Goal: Task Accomplishment & Management: Use online tool/utility

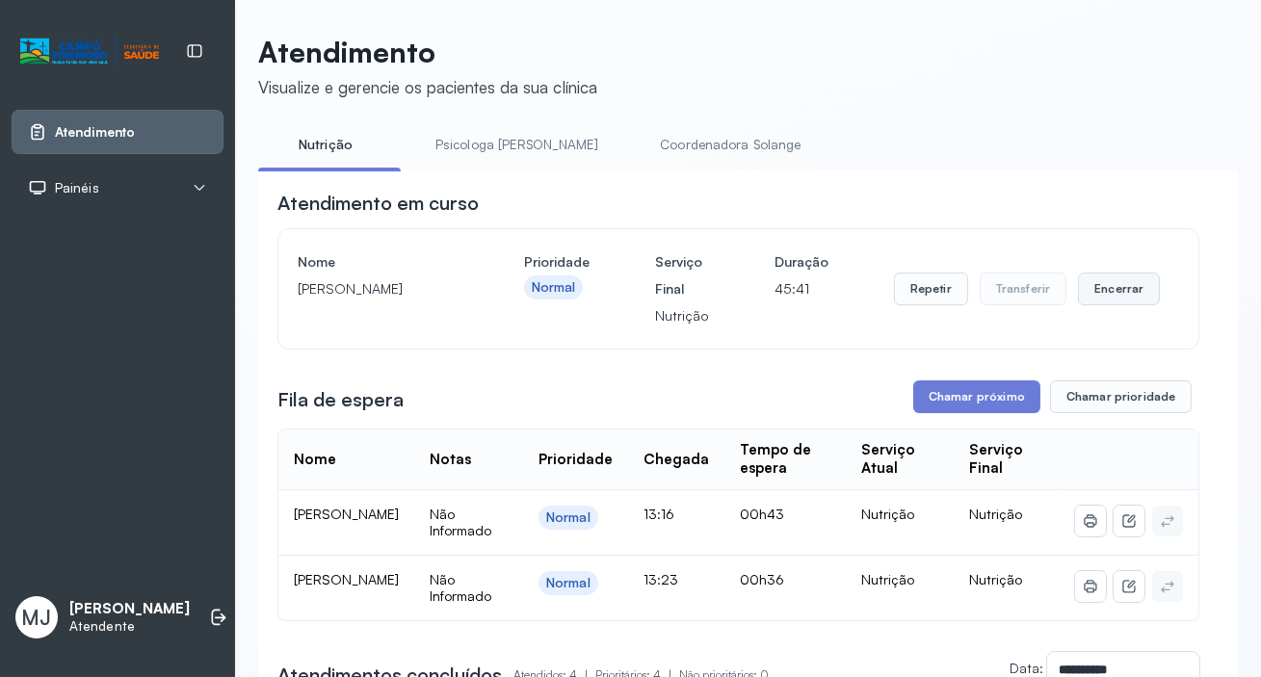
click at [1112, 300] on button "Encerrar" at bounding box center [1119, 289] width 82 height 33
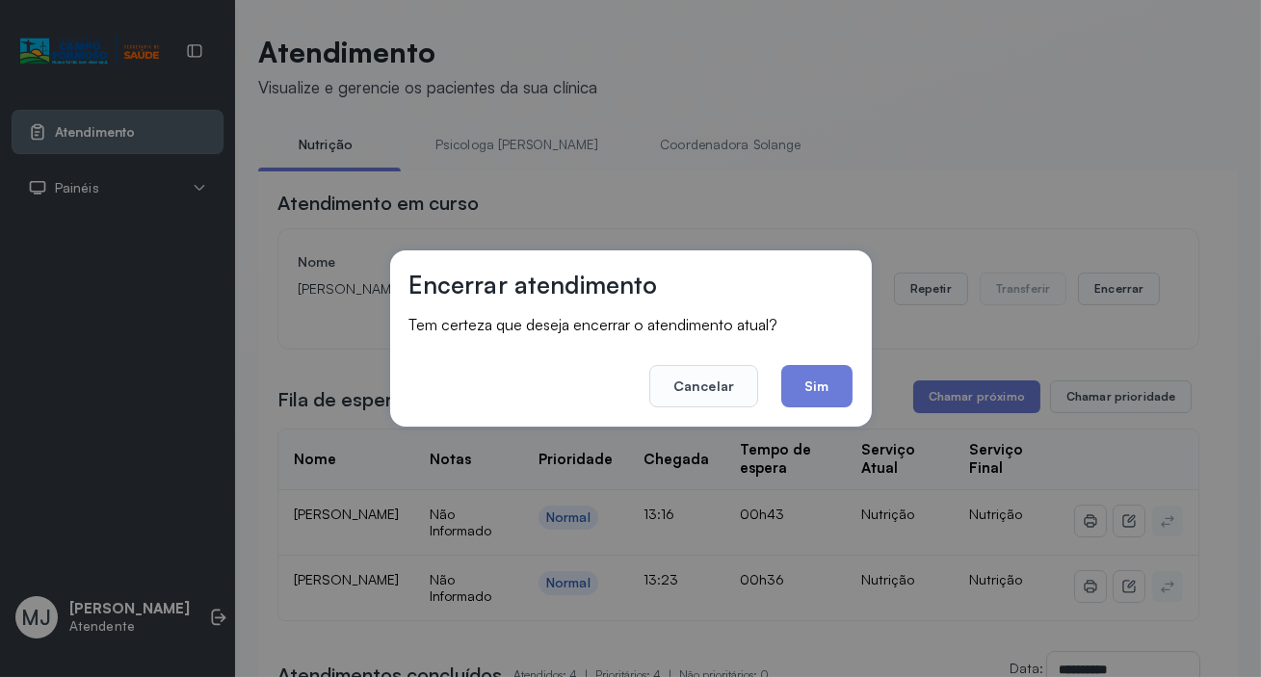
drag, startPoint x: 825, startPoint y: 393, endPoint x: 731, endPoint y: 374, distance: 95.4
click at [824, 393] on button "Sim" at bounding box center [816, 386] width 70 height 42
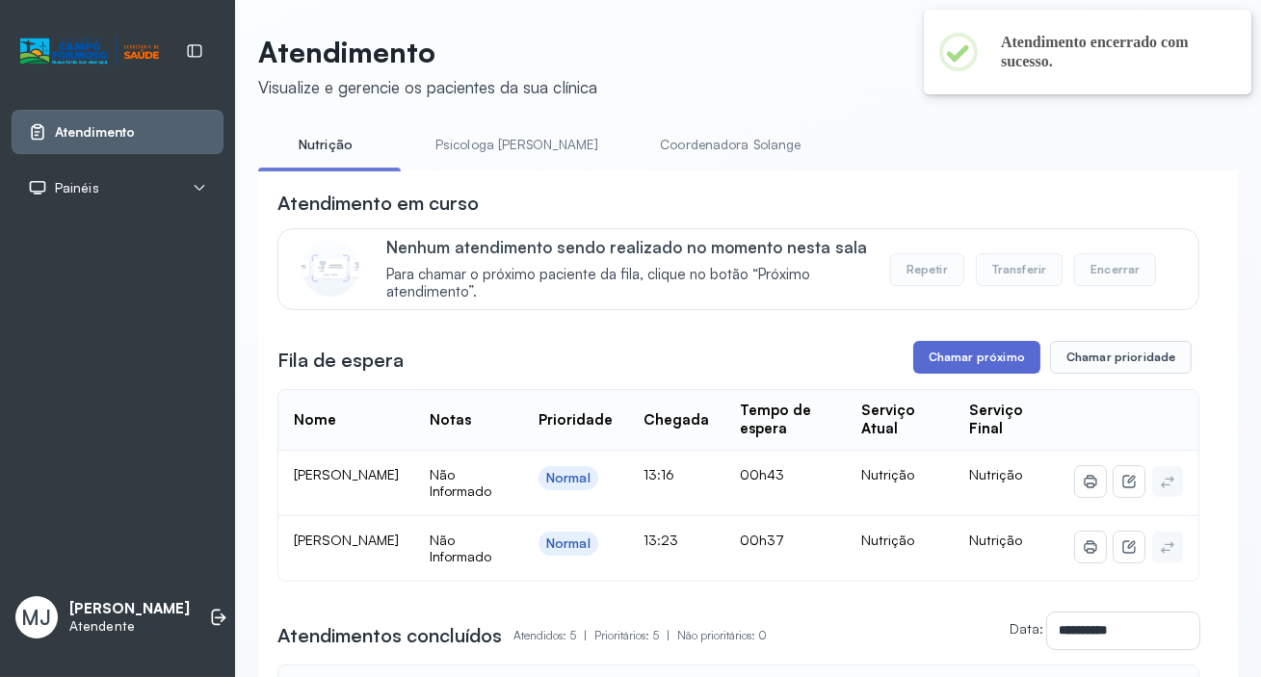
click at [987, 361] on button "Chamar próximo" at bounding box center [976, 357] width 127 height 33
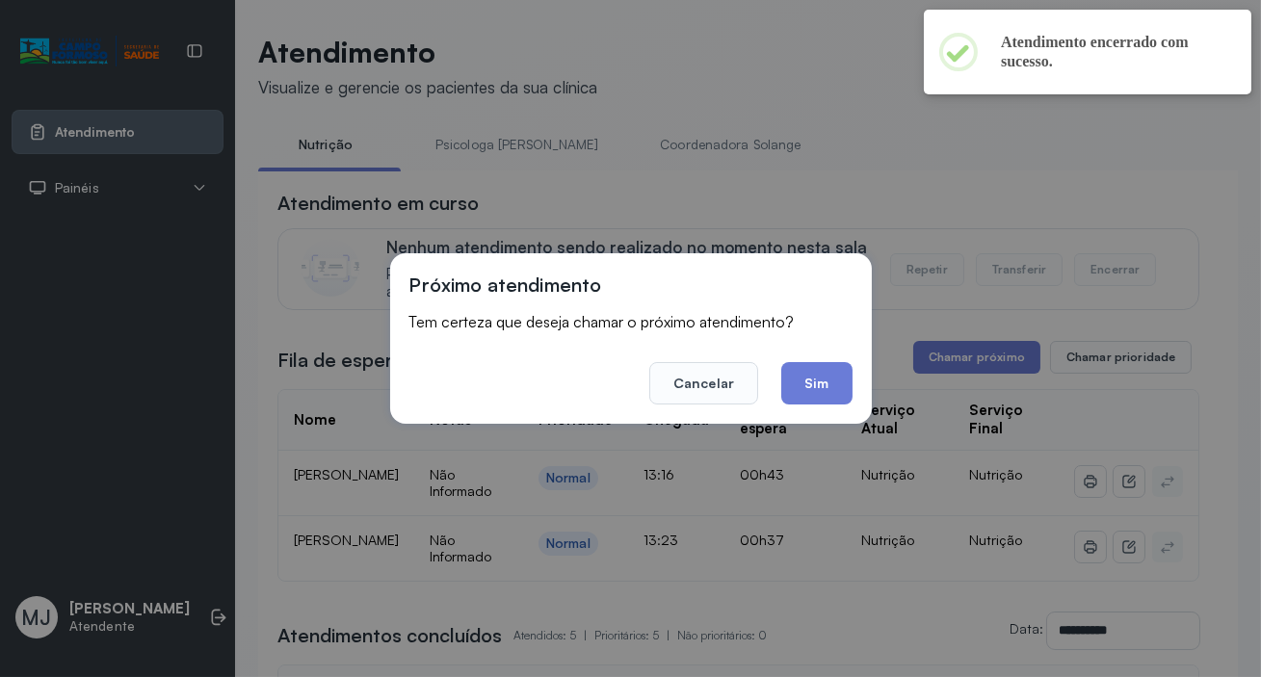
click at [818, 383] on button "Sim" at bounding box center [816, 383] width 70 height 42
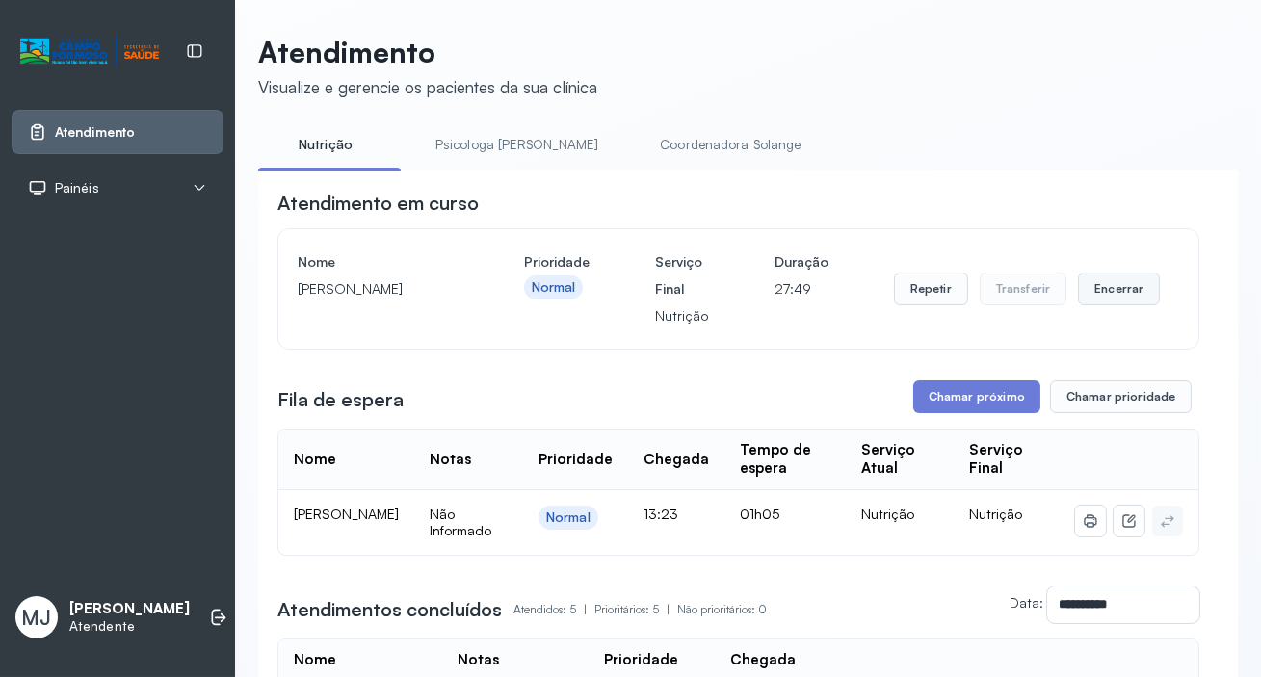
click at [1087, 302] on button "Encerrar" at bounding box center [1119, 289] width 82 height 33
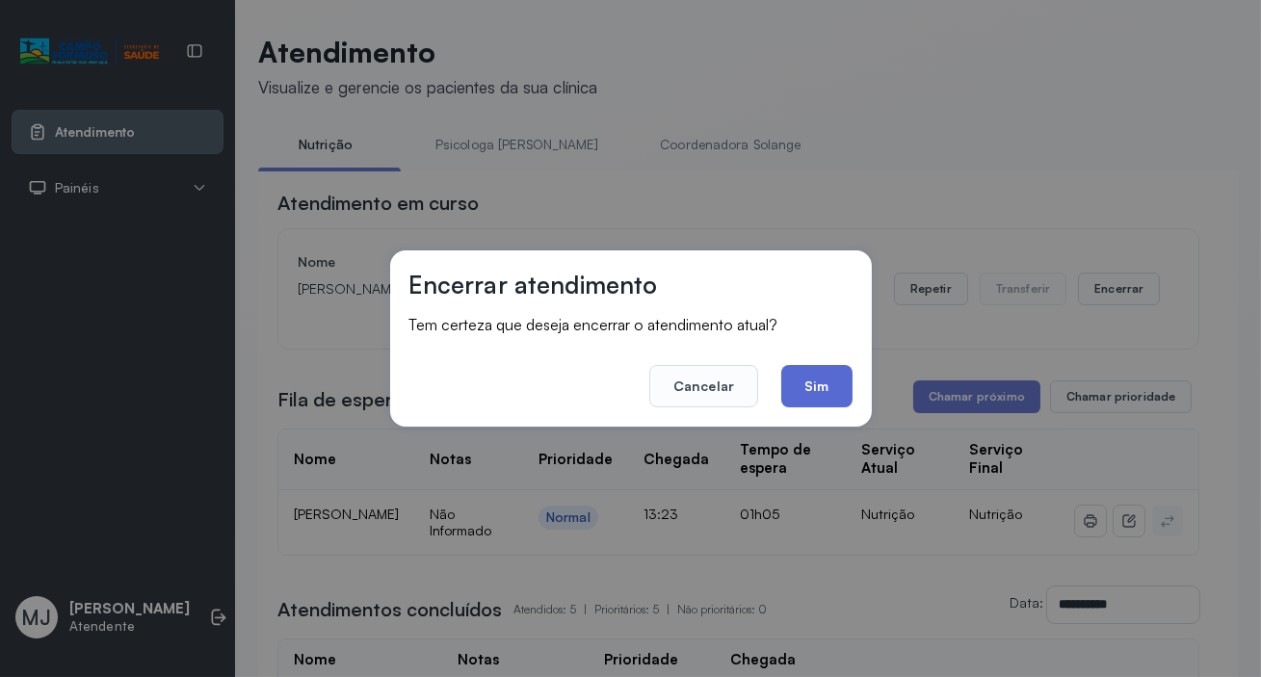
click at [824, 391] on button "Sim" at bounding box center [816, 386] width 70 height 42
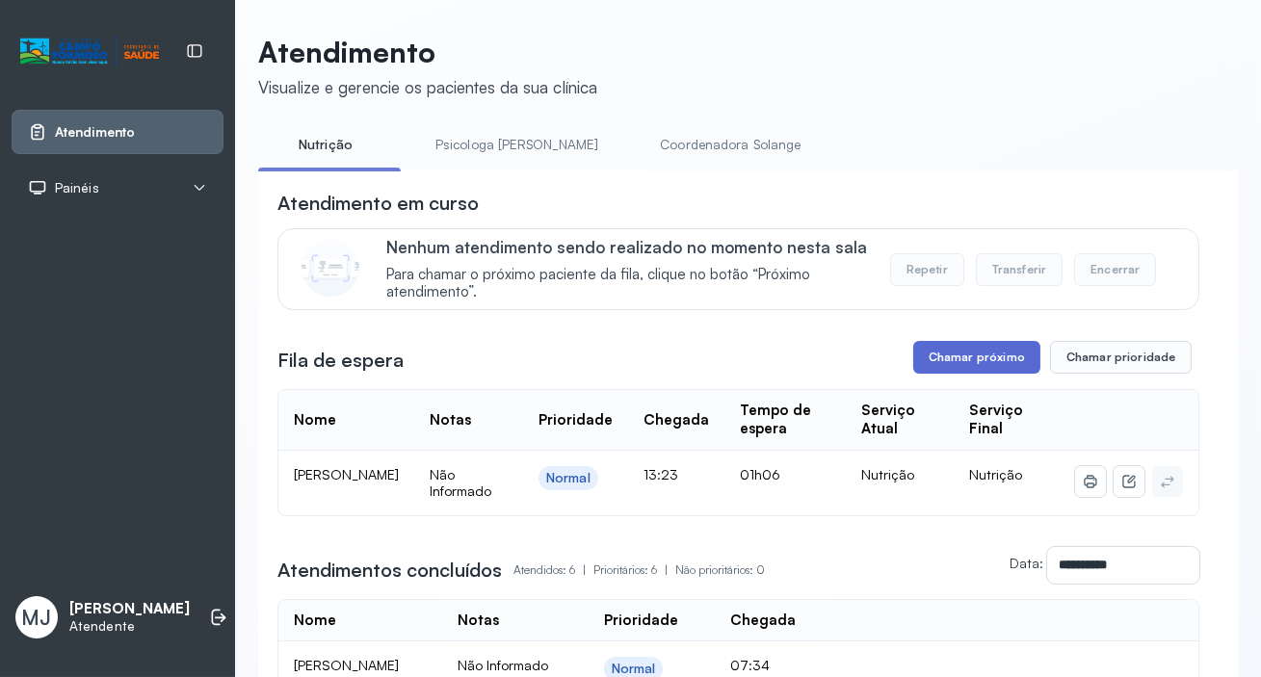
click at [977, 359] on button "Chamar próximo" at bounding box center [976, 357] width 127 height 33
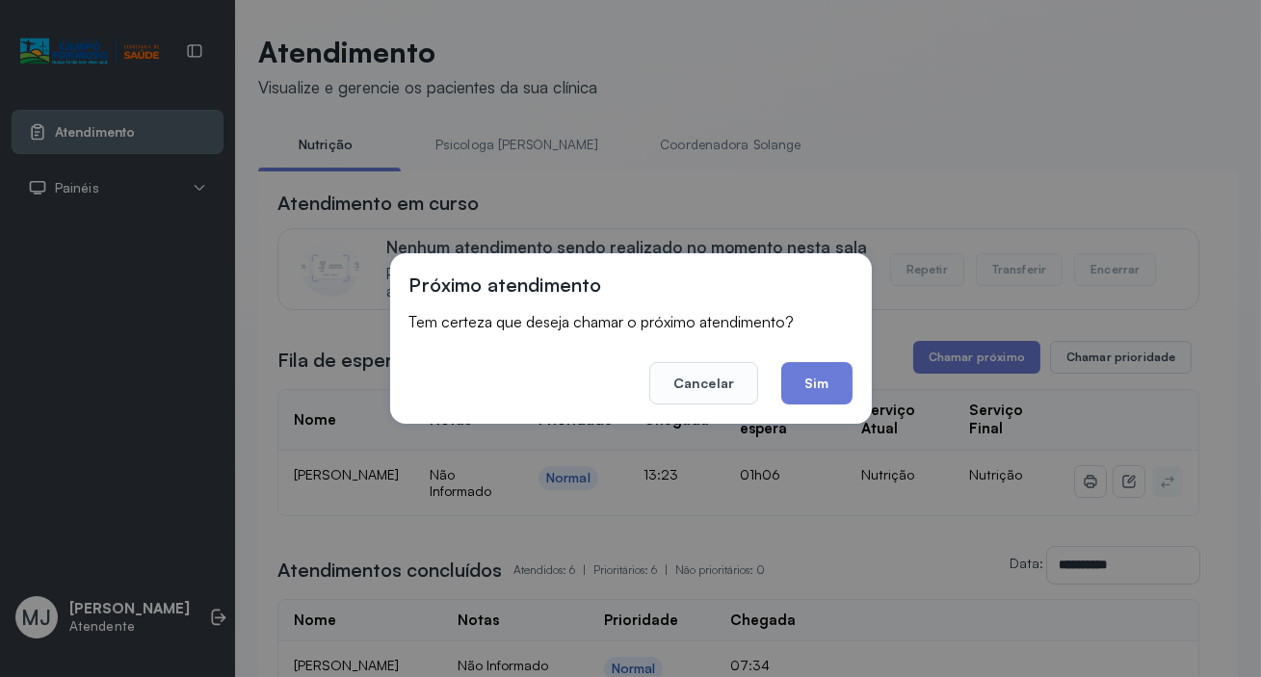
drag, startPoint x: 836, startPoint y: 388, endPoint x: 837, endPoint y: 363, distance: 25.1
click at [837, 388] on button "Sim" at bounding box center [816, 383] width 70 height 42
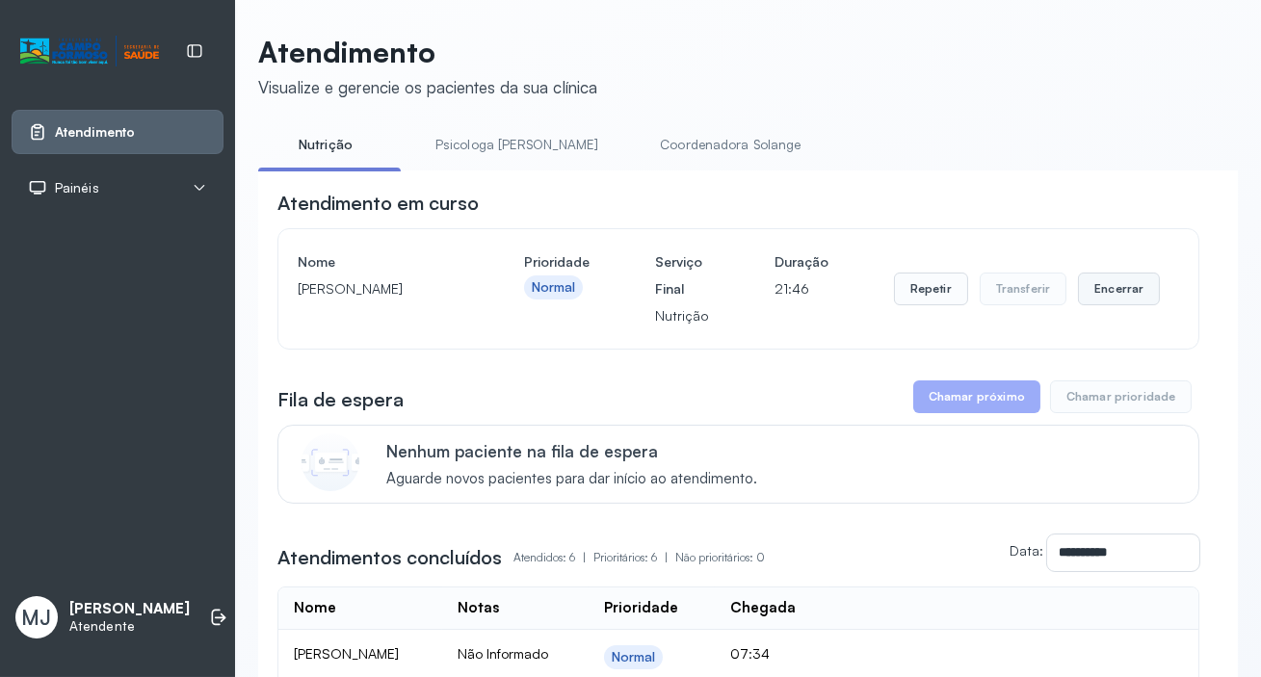
click at [1106, 288] on button "Encerrar" at bounding box center [1119, 289] width 82 height 33
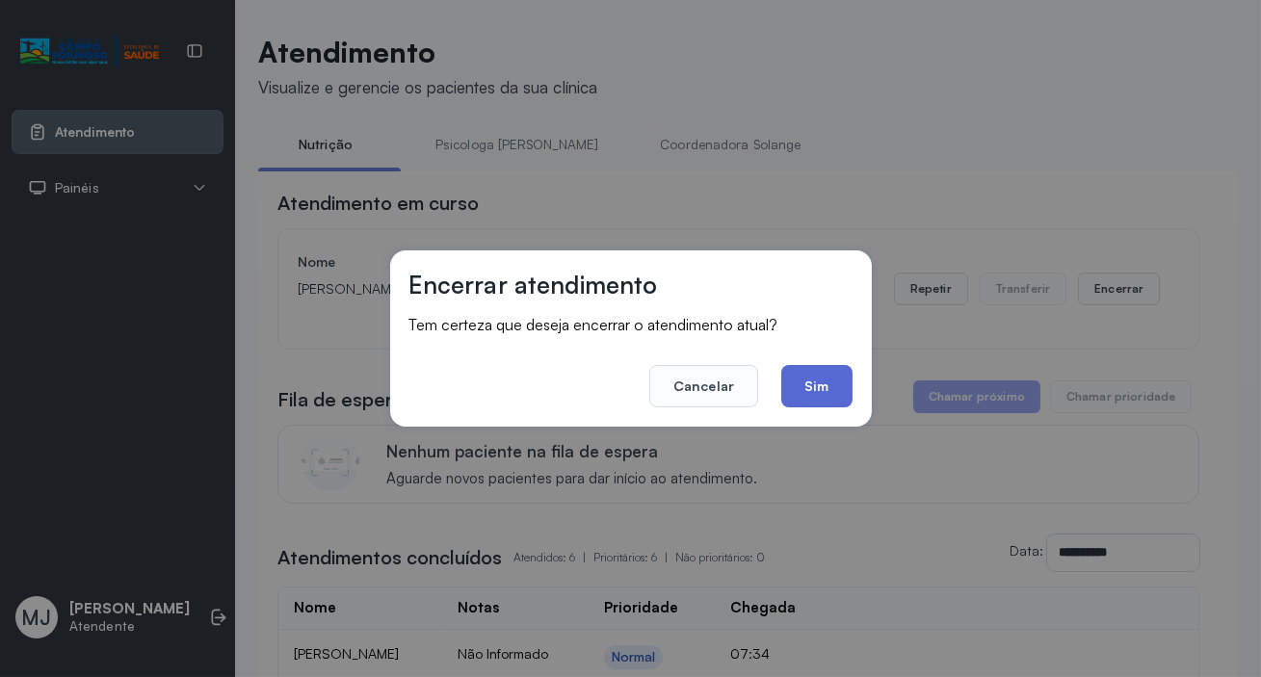
click at [821, 375] on button "Sim" at bounding box center [816, 386] width 70 height 42
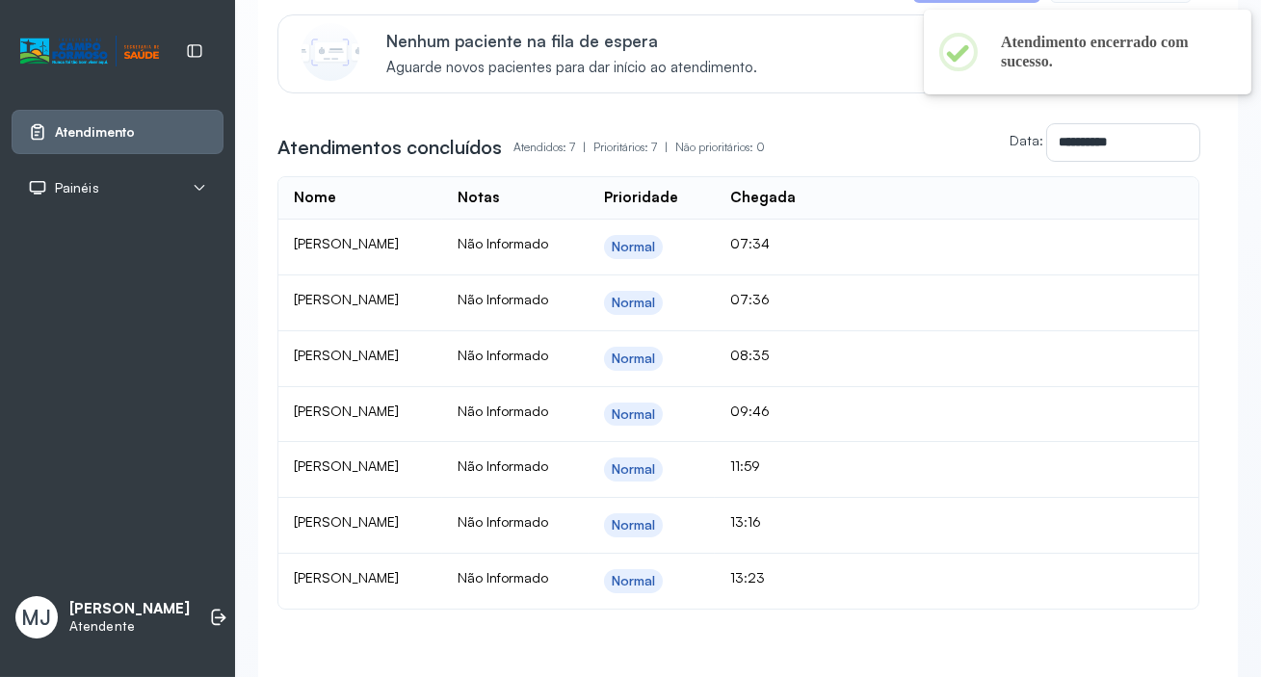
scroll to position [437, 0]
